Goal: Task Accomplishment & Management: Manage account settings

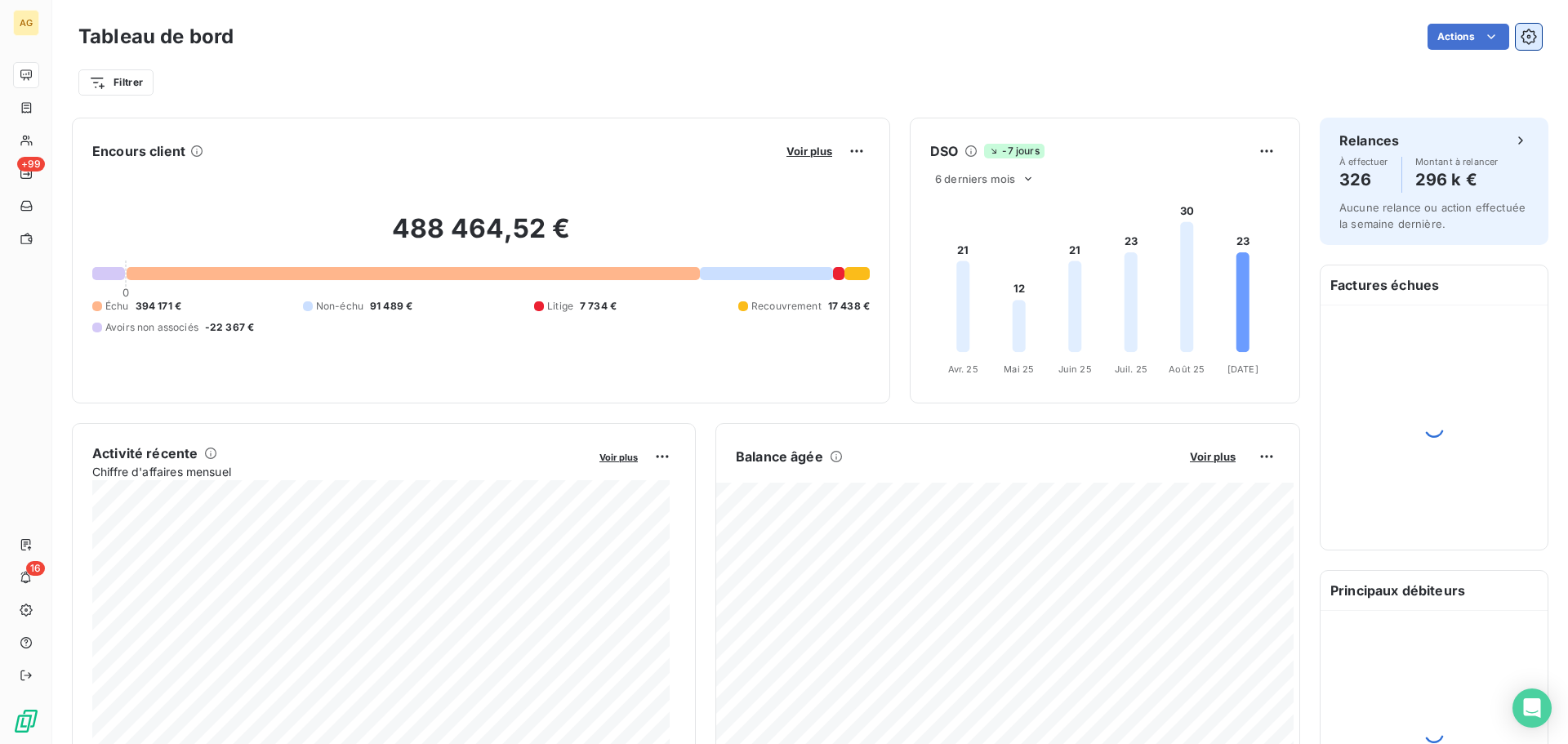
click at [1528, 37] on icon "button" at bounding box center [1530, 37] width 4 height 4
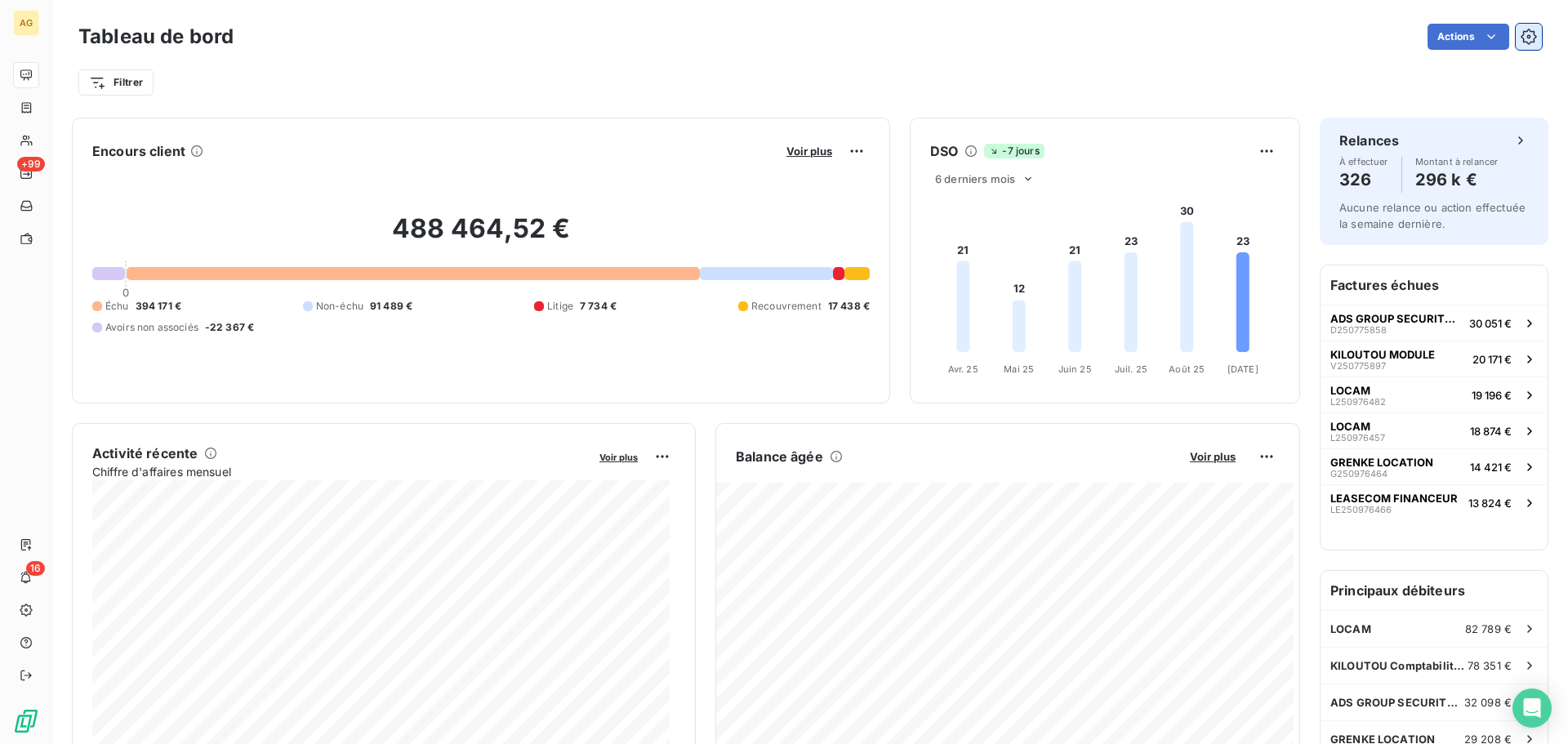
click at [1528, 37] on icon "button" at bounding box center [1530, 37] width 4 height 4
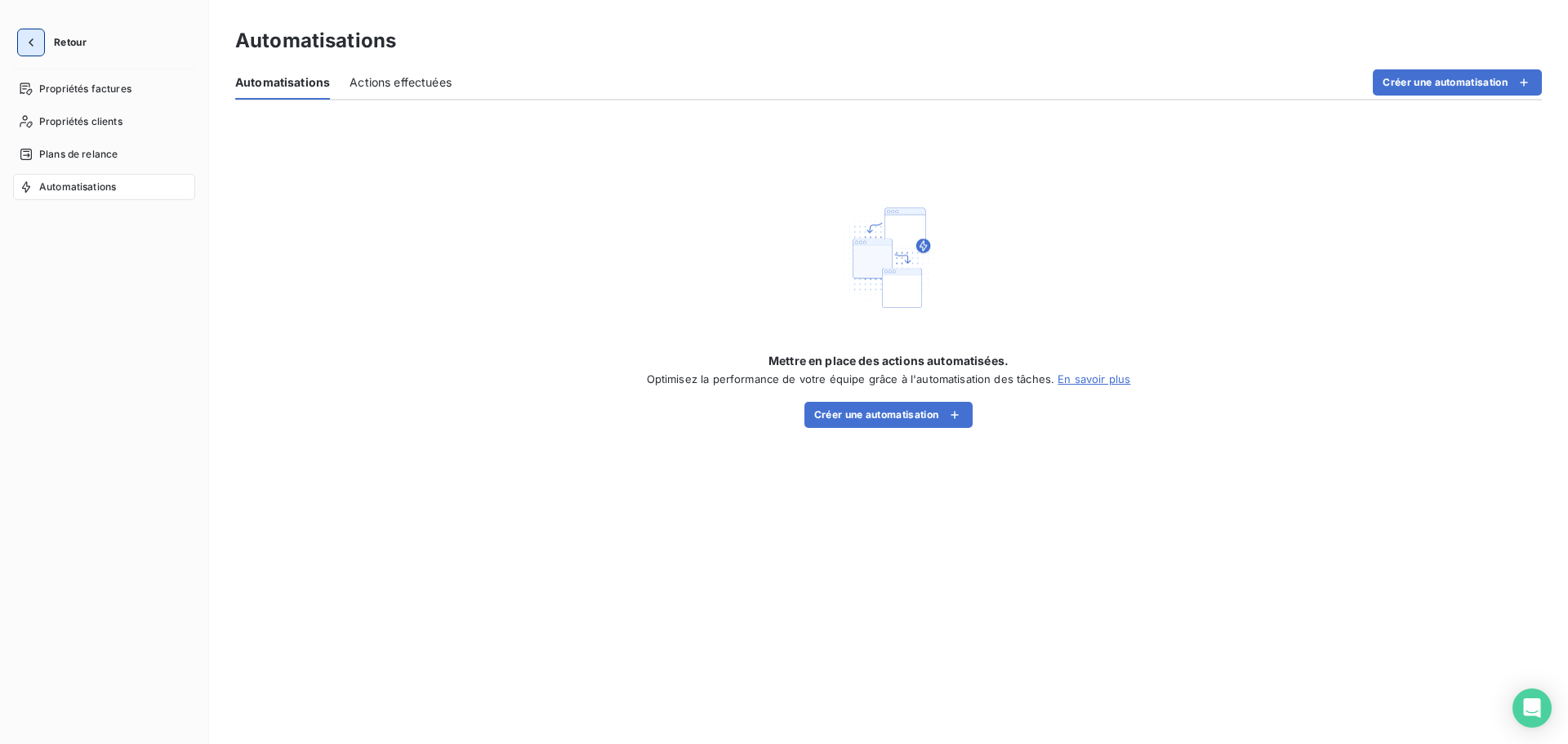
click at [35, 40] on icon "button" at bounding box center [31, 42] width 17 height 17
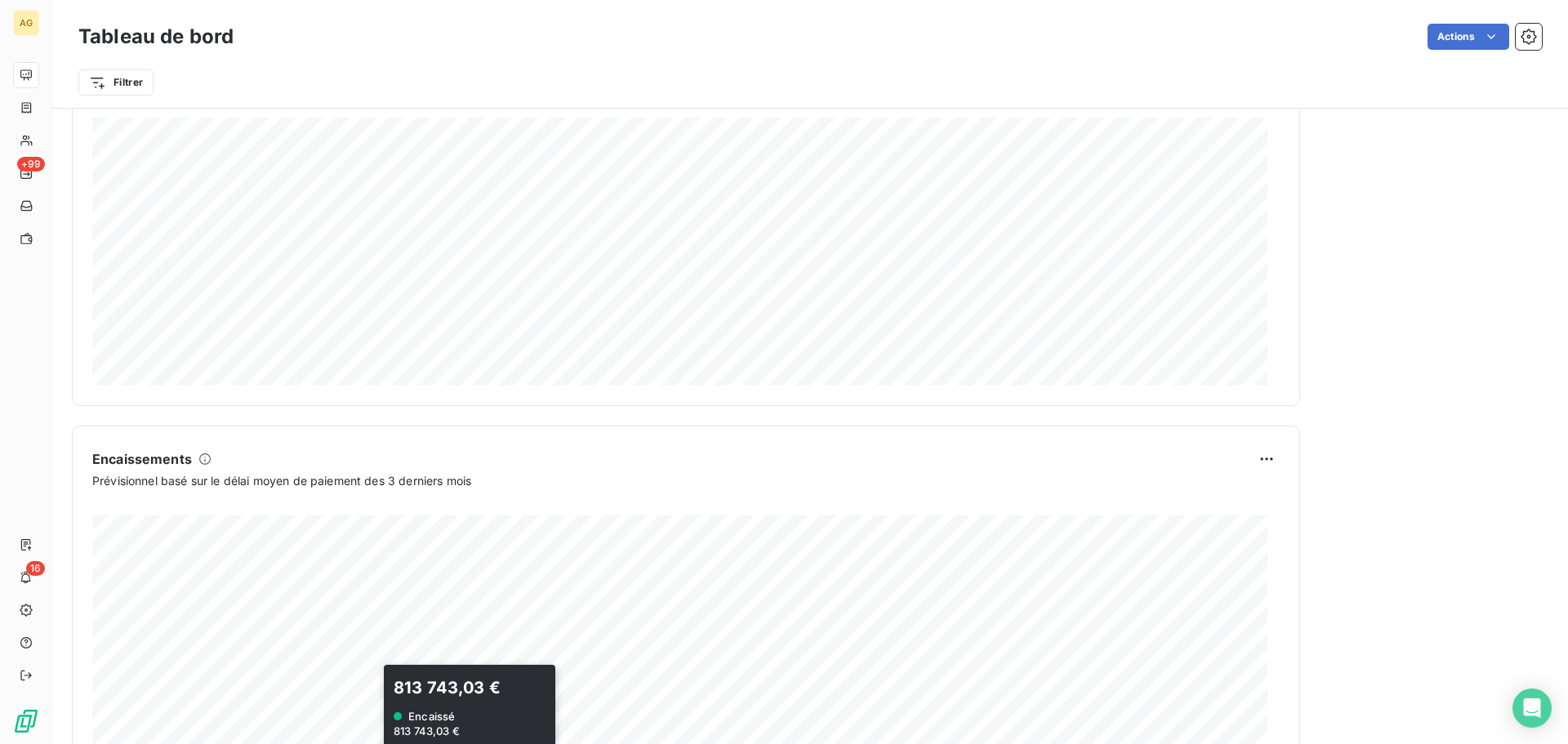
scroll to position [847, 0]
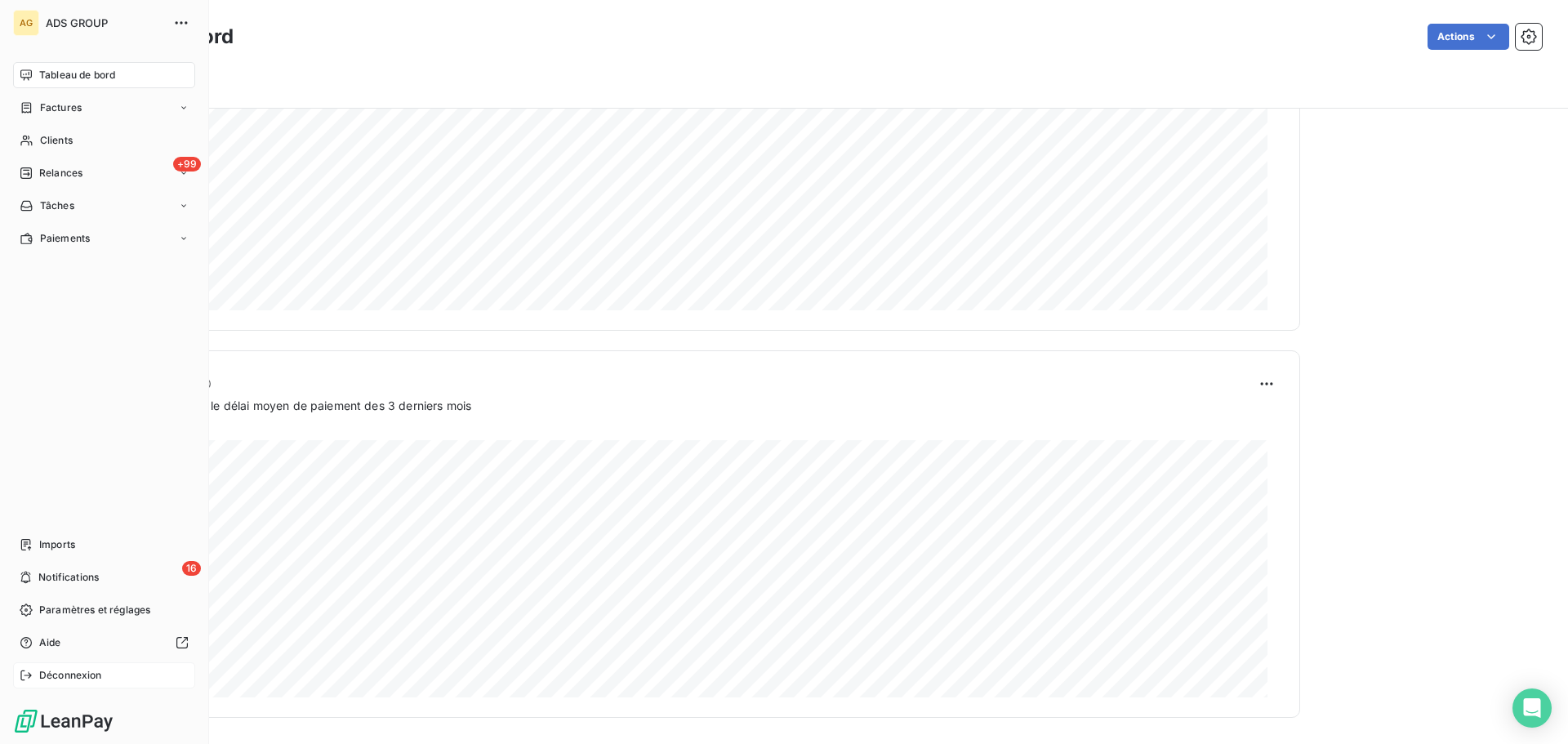
click at [75, 675] on span "Déconnexion" at bounding box center [71, 675] width 63 height 15
